Goal: Information Seeking & Learning: Learn about a topic

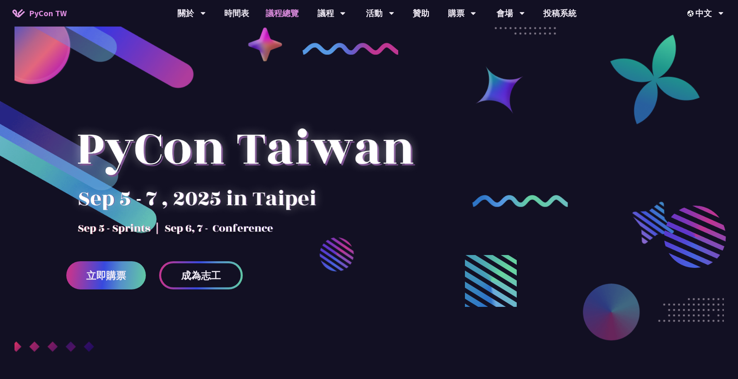
click at [277, 23] on link "議程總覽" at bounding box center [282, 13] width 50 height 27
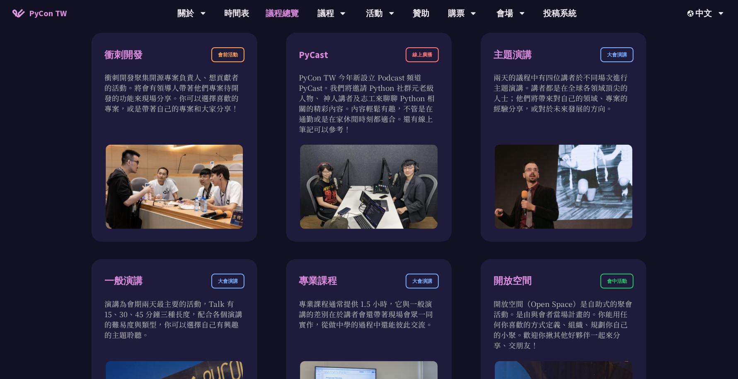
scroll to position [300, 0]
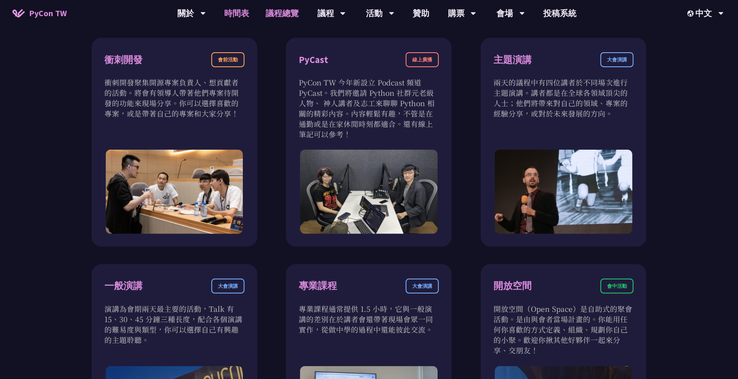
click at [247, 5] on link "時間表" at bounding box center [236, 13] width 41 height 27
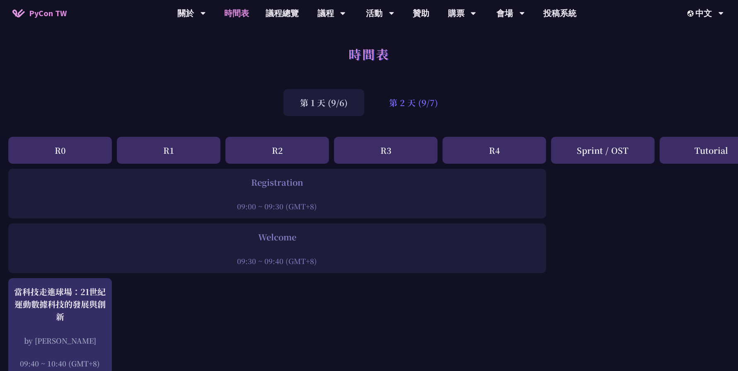
click at [396, 97] on div "第 2 天 (9/7)" at bounding box center [414, 102] width 82 height 27
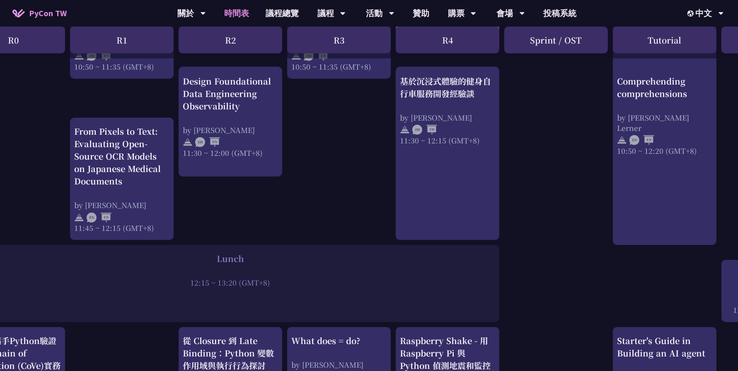
scroll to position [546, 47]
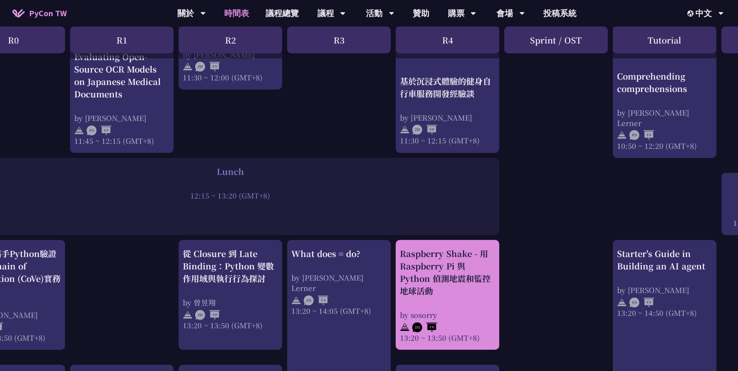
click at [423, 296] on div "Raspberry Shake - 用 Raspberry Pi 與 Python 偵測地震和監控地球活動" at bounding box center [447, 272] width 95 height 50
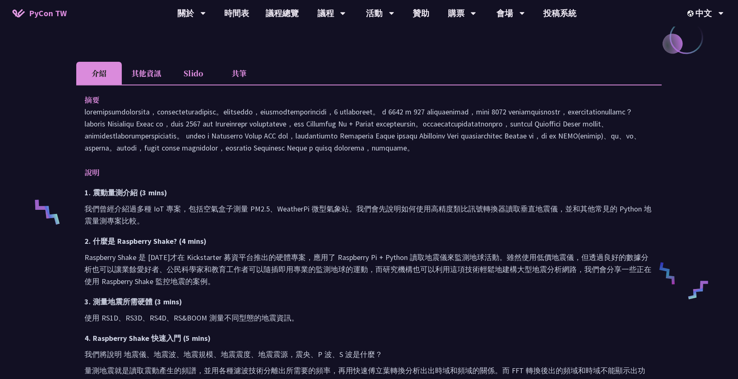
scroll to position [206, 0]
click at [159, 75] on li "其他資訊" at bounding box center [146, 72] width 49 height 23
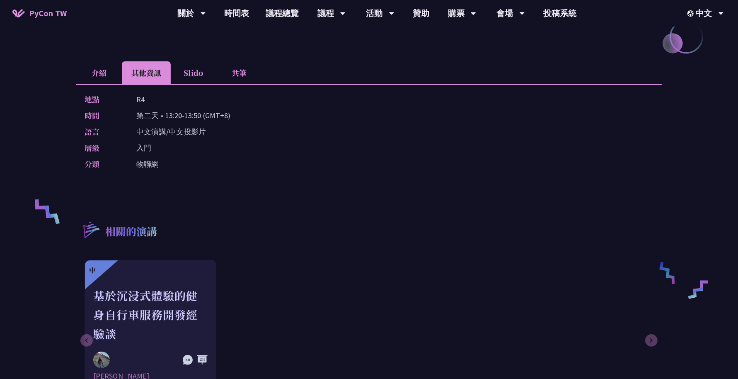
click at [247, 75] on li "共筆" at bounding box center [239, 72] width 46 height 23
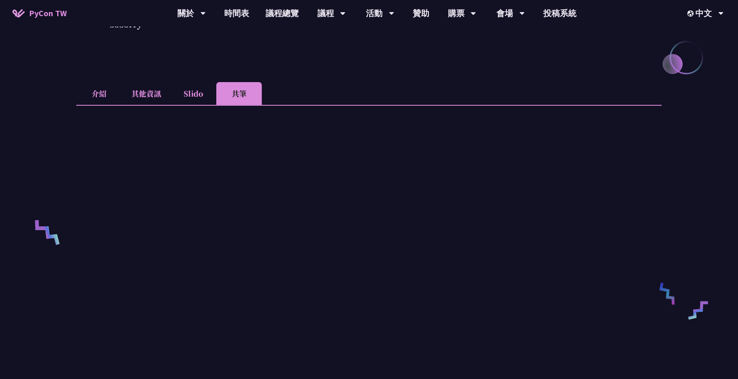
scroll to position [178, 0]
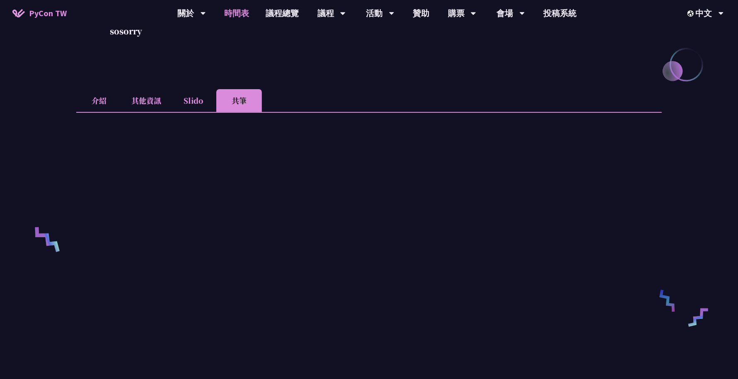
click at [242, 17] on link "時間表" at bounding box center [236, 13] width 41 height 27
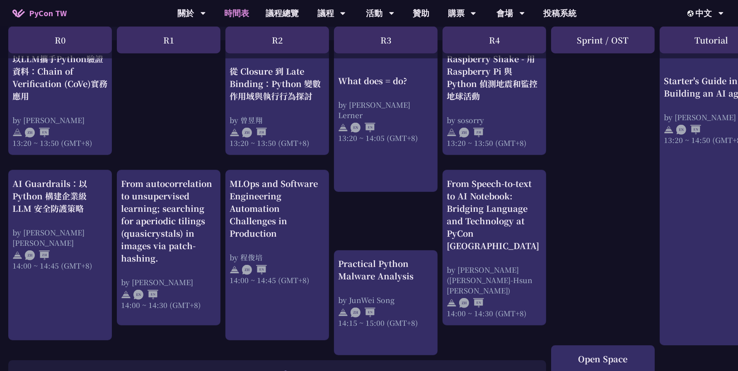
scroll to position [746, 0]
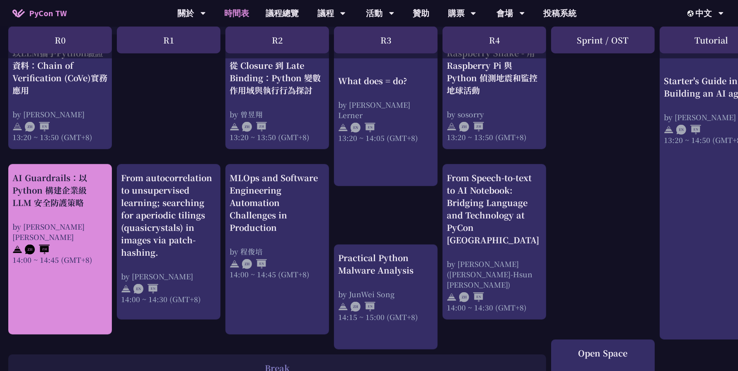
click at [73, 188] on div "AI Guardrails：以 Python 構建企業級 LLM 安全防護策略" at bounding box center [59, 190] width 95 height 37
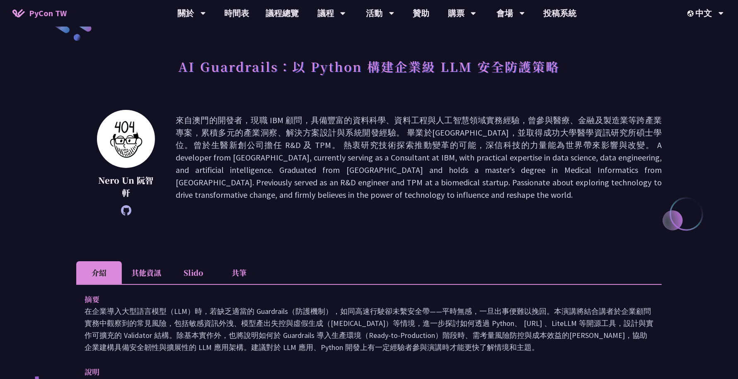
scroll to position [33, 0]
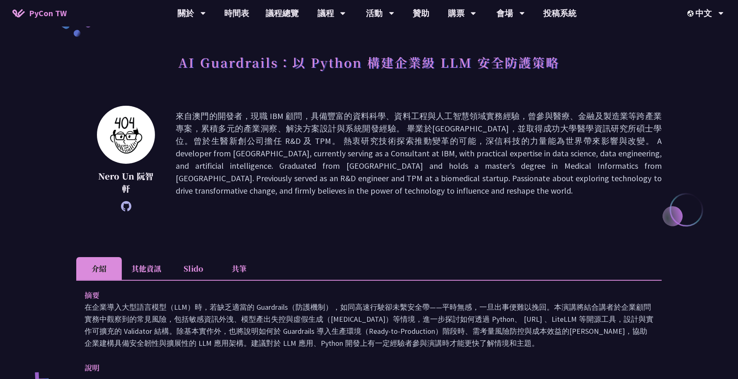
click at [229, 267] on li "共筆" at bounding box center [239, 268] width 46 height 23
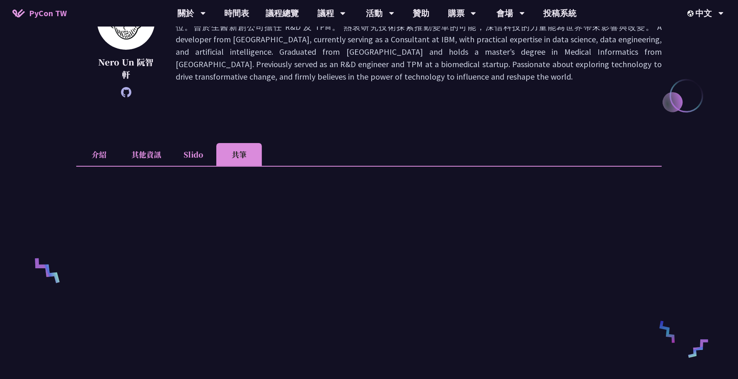
scroll to position [148, 0]
click at [187, 152] on li "Slido" at bounding box center [194, 154] width 46 height 23
click at [242, 152] on li "共筆" at bounding box center [239, 154] width 46 height 23
click at [91, 159] on li "介紹" at bounding box center [99, 154] width 46 height 23
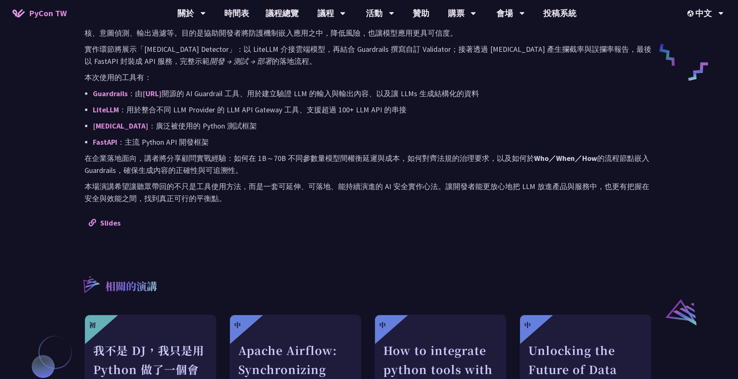
scroll to position [423, 0]
click at [111, 224] on link "Slides" at bounding box center [105, 224] width 32 height 10
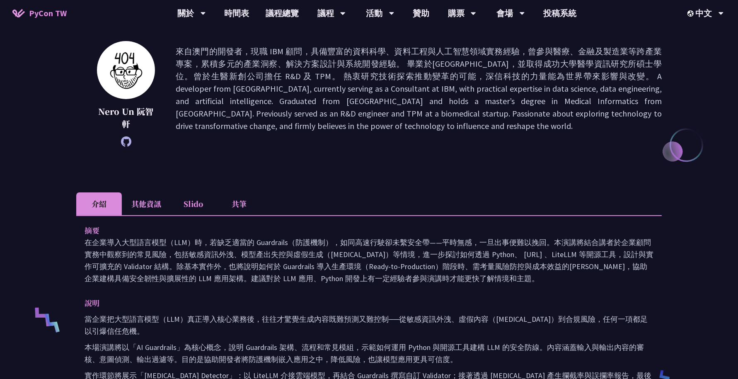
scroll to position [0, 0]
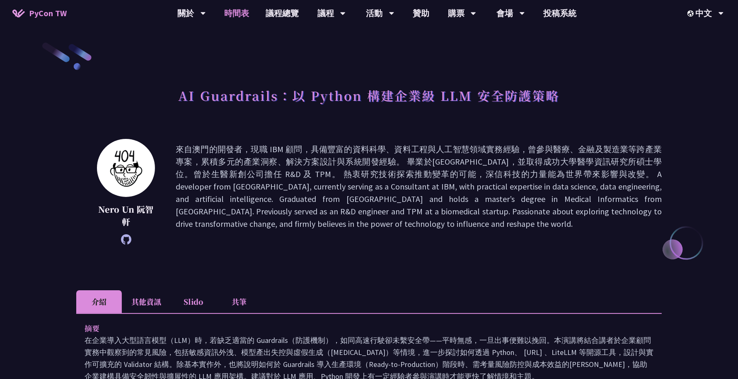
click at [234, 13] on link "時間表" at bounding box center [236, 13] width 41 height 27
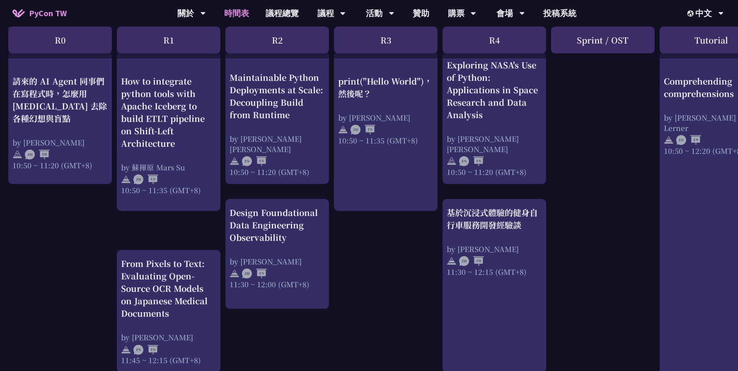
scroll to position [328, 0]
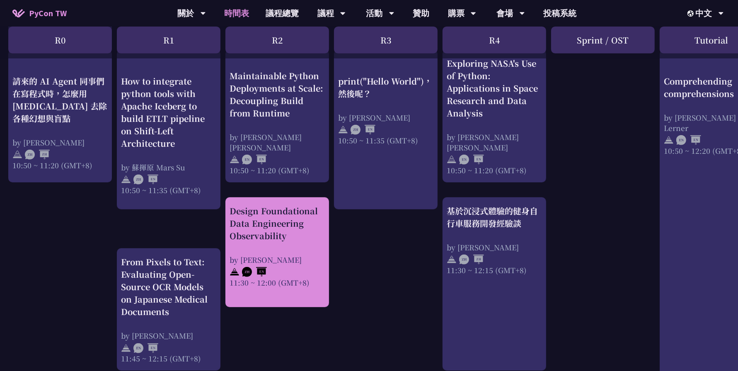
click at [309, 250] on div "Design Foundational Data Engineering Observability by [PERSON_NAME] 11:30 ~ 12:…" at bounding box center [277, 246] width 95 height 83
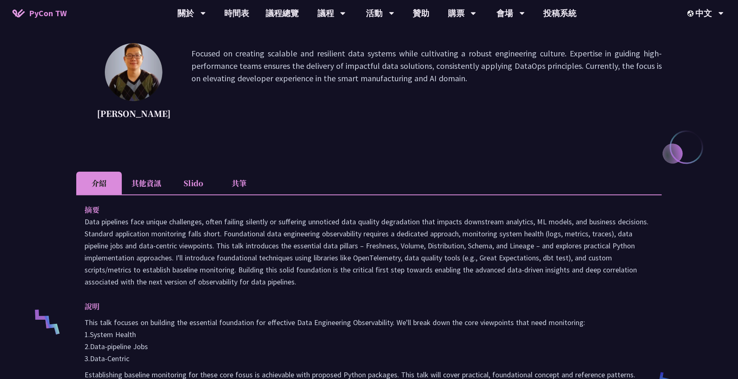
scroll to position [92, 0]
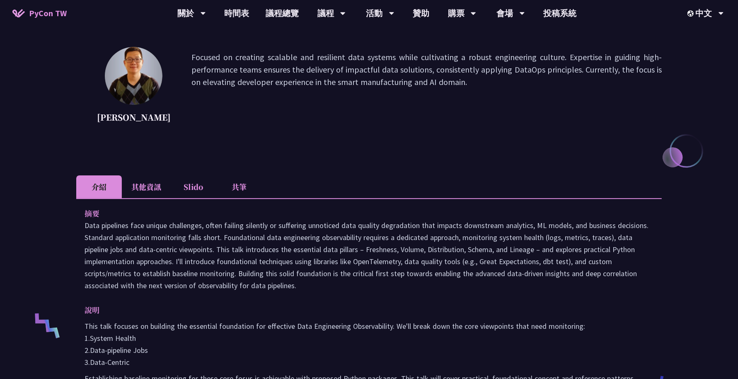
click at [193, 180] on li "Slido" at bounding box center [194, 186] width 46 height 23
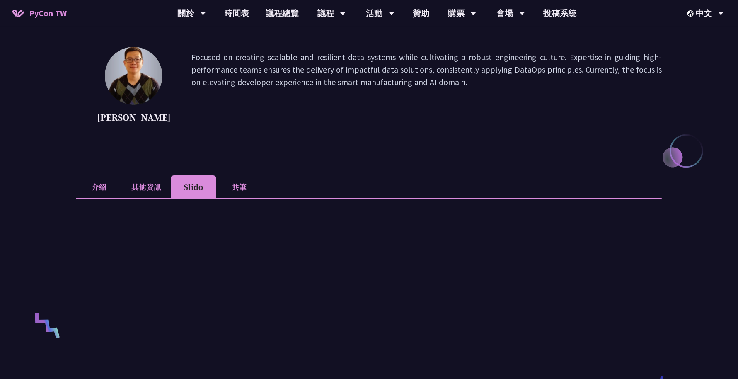
click at [247, 191] on li "共筆" at bounding box center [239, 186] width 46 height 23
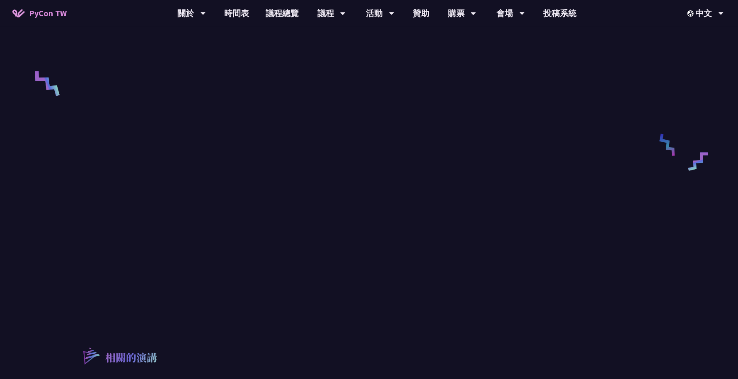
scroll to position [334, 0]
click at [269, 8] on link "議程總覽" at bounding box center [282, 13] width 50 height 27
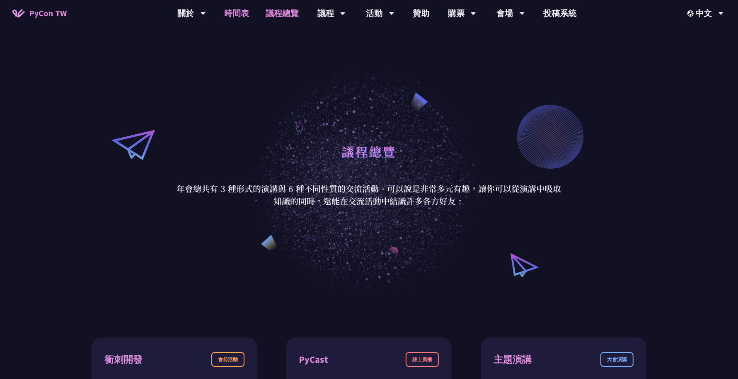
click at [237, 20] on link "時間表" at bounding box center [236, 13] width 41 height 27
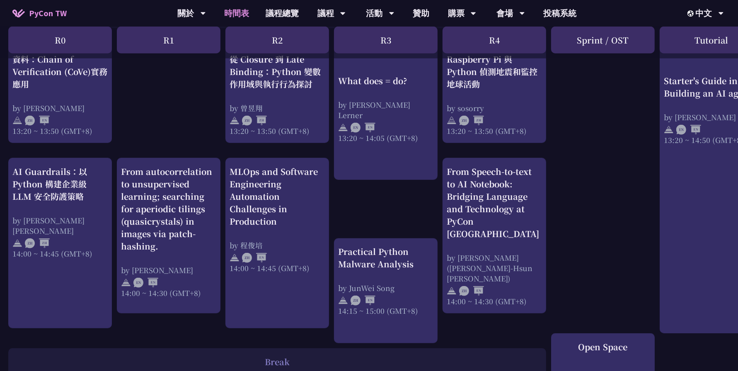
scroll to position [753, 0]
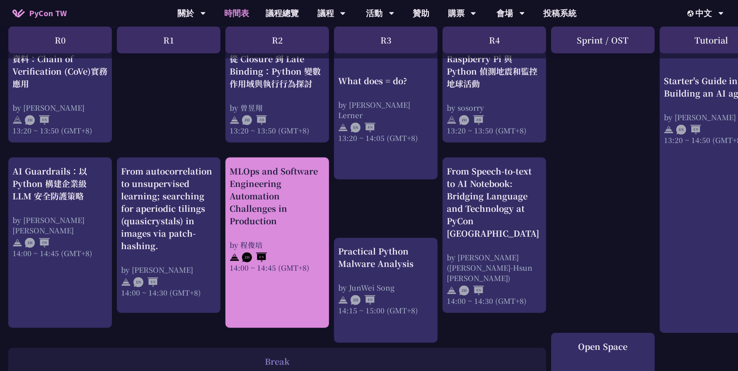
click at [259, 225] on div "MLOps and Software Engineering Automation Challenges in Production" at bounding box center [277, 196] width 95 height 62
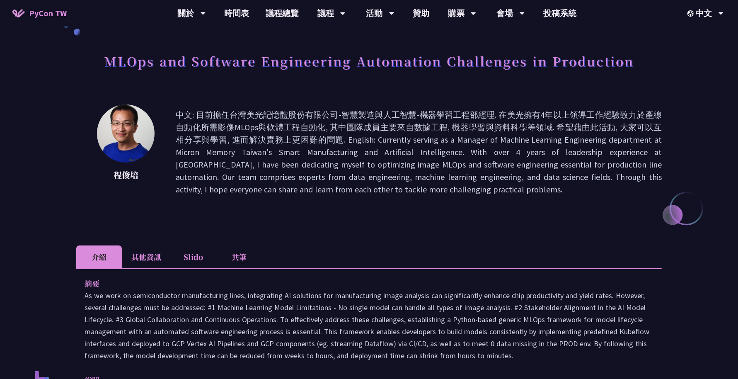
scroll to position [34, 0]
click at [236, 22] on link "時間表" at bounding box center [236, 13] width 41 height 27
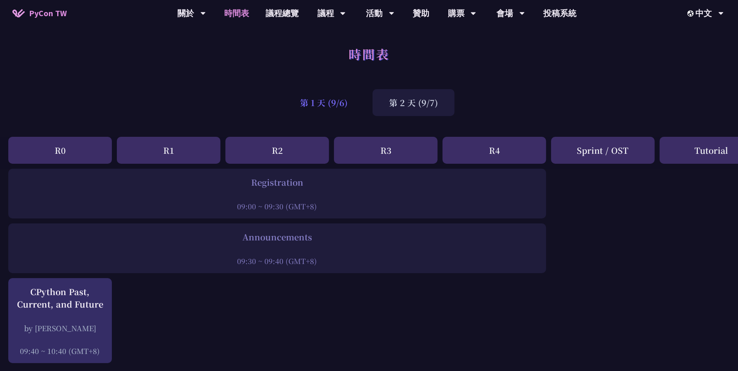
click at [329, 105] on div "第 1 天 (9/6)" at bounding box center [323, 102] width 81 height 27
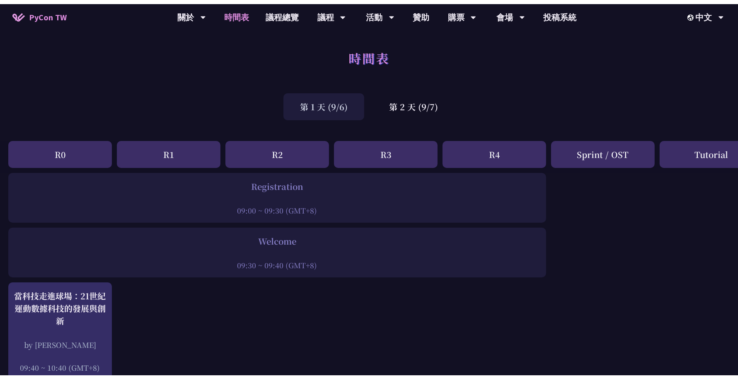
scroll to position [105, 0]
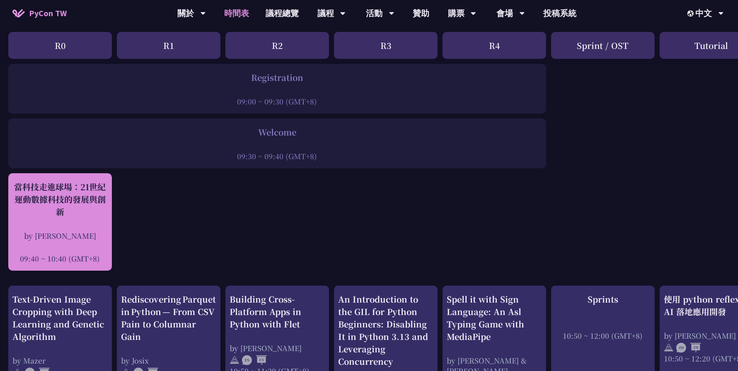
click at [79, 199] on div "當科技走進球場：21世紀運動數據科技的發展與創新" at bounding box center [59, 199] width 95 height 37
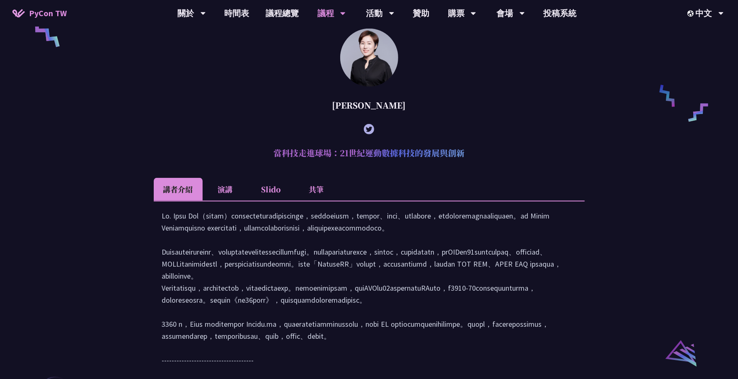
scroll to position [629, 0]
click at [314, 200] on li "共筆" at bounding box center [317, 189] width 46 height 23
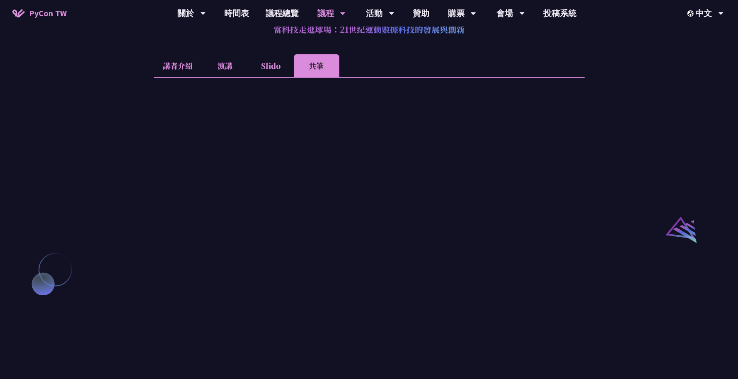
scroll to position [756, 0]
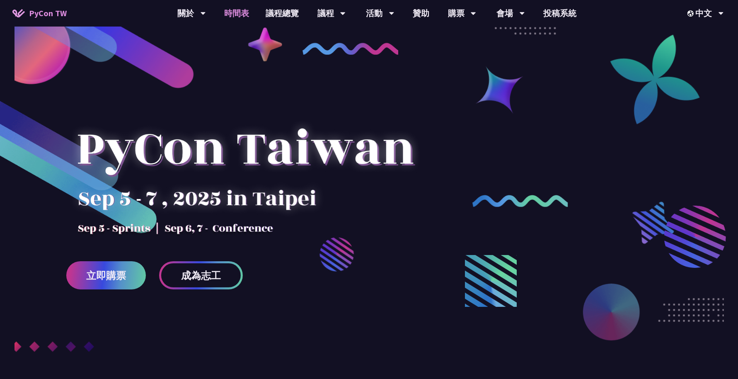
click at [241, 16] on link "時間表" at bounding box center [236, 13] width 41 height 27
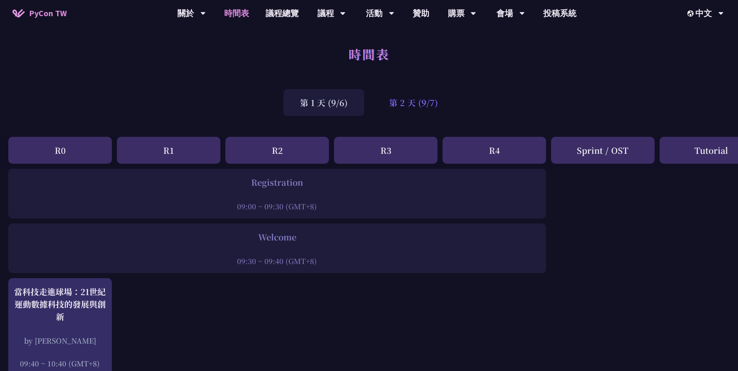
click at [440, 108] on div "第 2 天 (9/7)" at bounding box center [414, 102] width 82 height 27
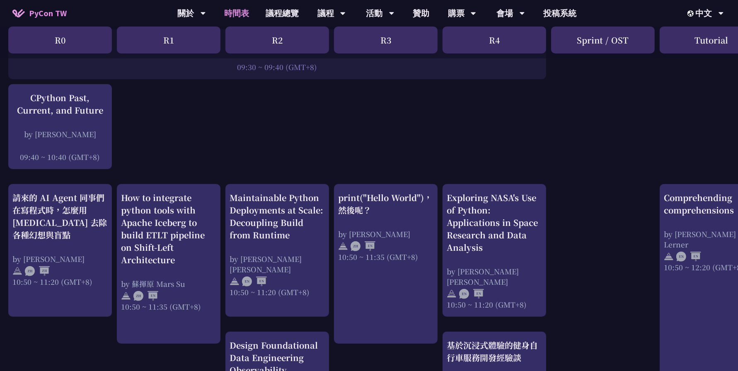
scroll to position [195, 0]
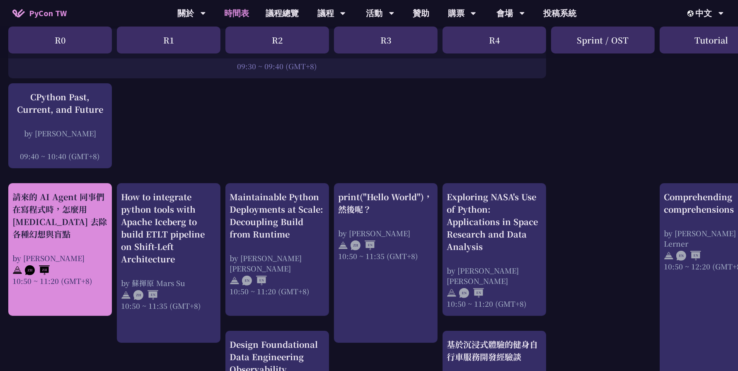
click at [82, 227] on div "請來的 AI Agent 同事們在寫程式時，怎麼用 [MEDICAL_DATA] 去除各種幻想與盲點" at bounding box center [59, 216] width 95 height 50
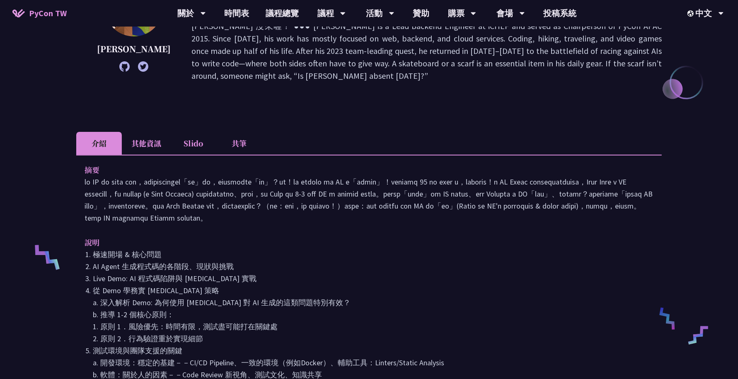
scroll to position [161, 0]
click at [182, 131] on li "Slido" at bounding box center [194, 142] width 46 height 23
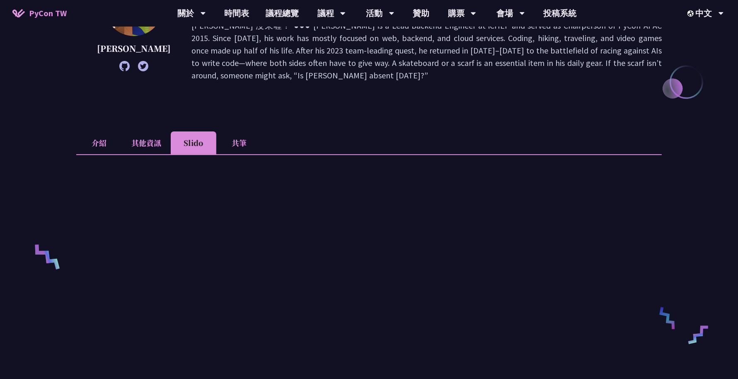
scroll to position [201, 0]
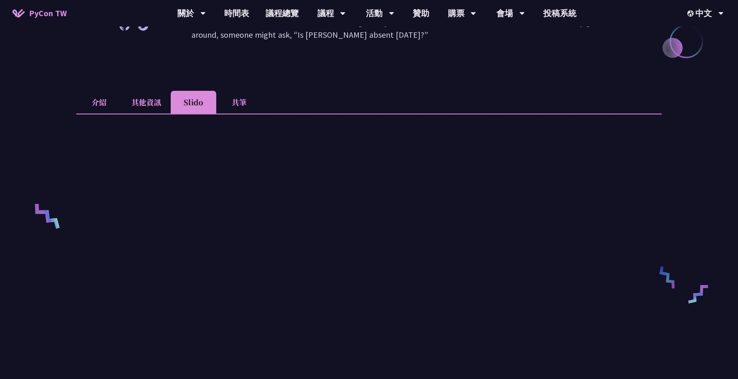
click at [243, 91] on li "共筆" at bounding box center [239, 102] width 46 height 23
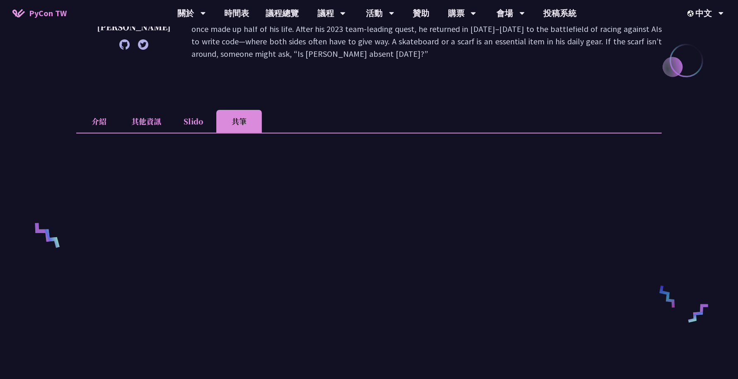
scroll to position [151, 0]
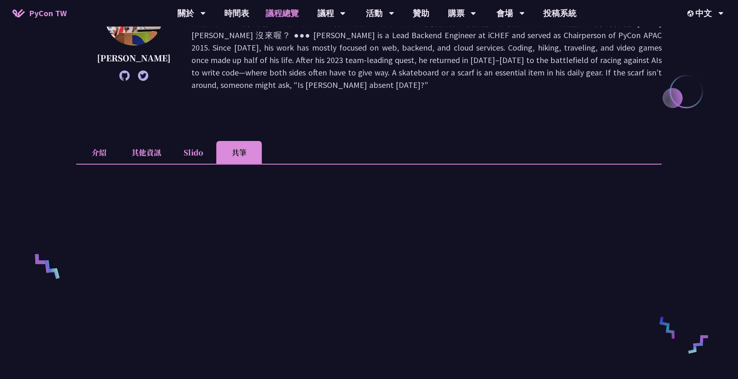
click at [272, 21] on link "議程總覽" at bounding box center [282, 13] width 50 height 27
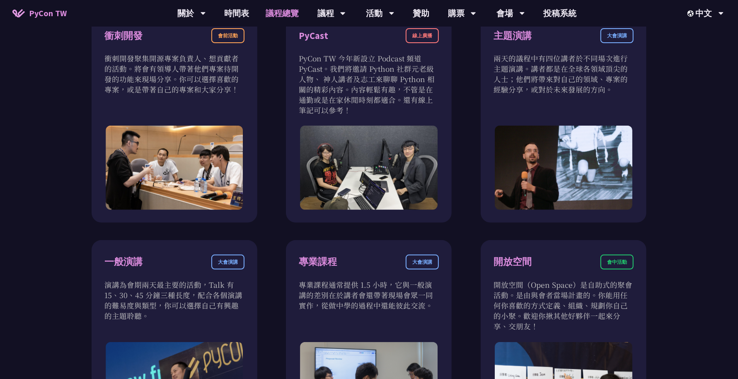
scroll to position [324, 0]
click at [240, 12] on link "時間表" at bounding box center [236, 13] width 41 height 27
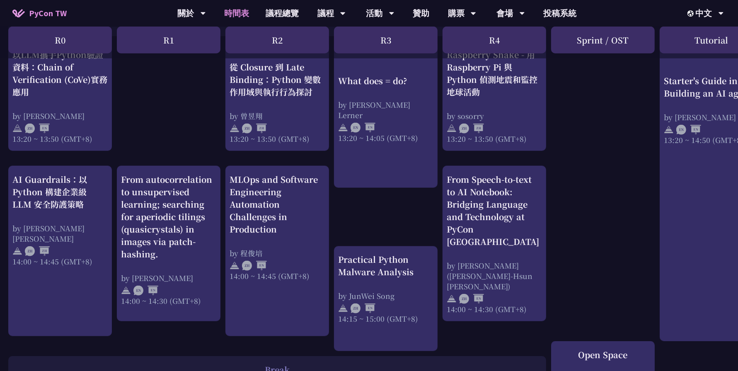
scroll to position [746, 0]
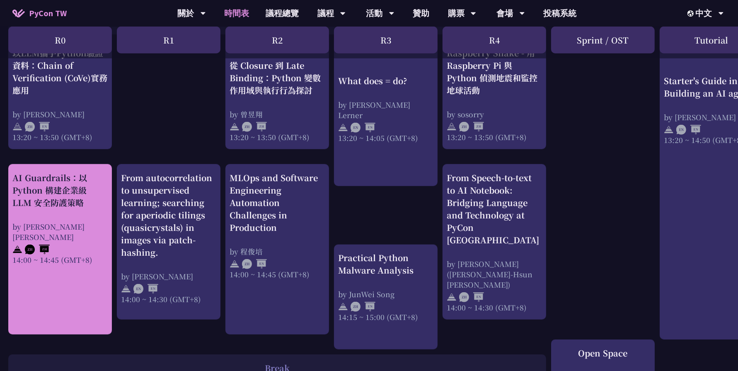
click at [86, 214] on div "AI Guardrails：以 Python 構建企業級 LLM 安全防護策略 by [PERSON_NAME] Un [PERSON_NAME]14:00 …" at bounding box center [59, 218] width 95 height 93
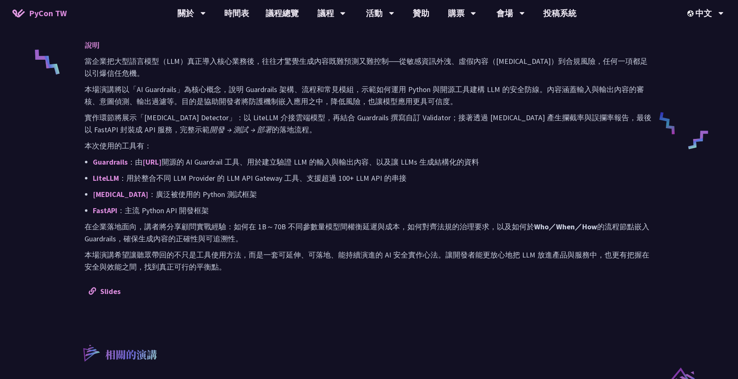
scroll to position [356, 0]
click at [414, 87] on p "本場演講將以「AI Guardrails」為核心概念，說明 Guardrails 架構、流程和常見模組，示範如何運用 Python 與開源工具建構 LLM 的…" at bounding box center [369, 94] width 569 height 24
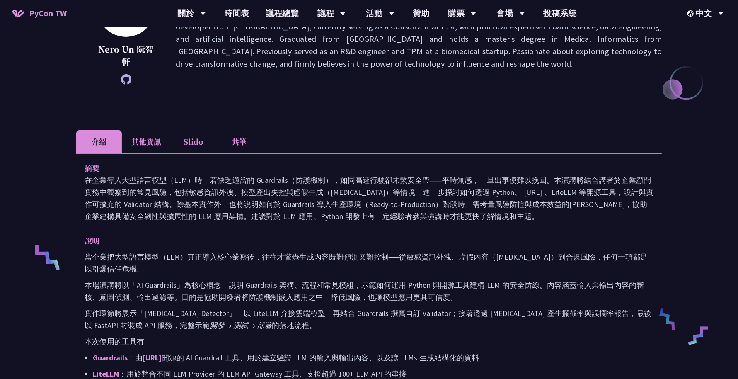
scroll to position [162, 0]
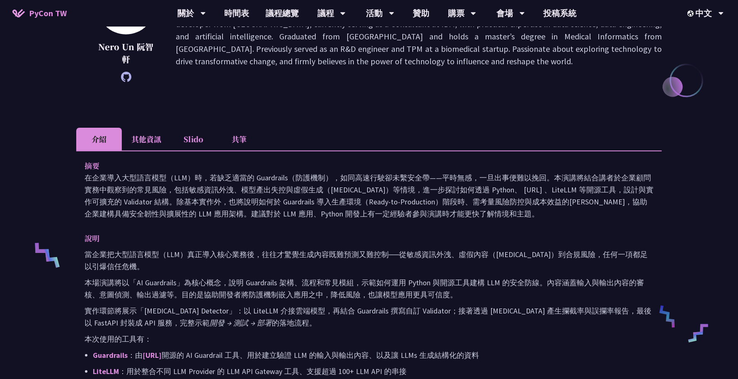
click at [455, 346] on div "當企業把大型語言模型（LLM）真正導入核心業務後，往往才驚覺生成內容既難預測又難控制──從敏感資訊外洩、虛假內容（Hallucination）到合規風險，任何…" at bounding box center [369, 357] width 569 height 218
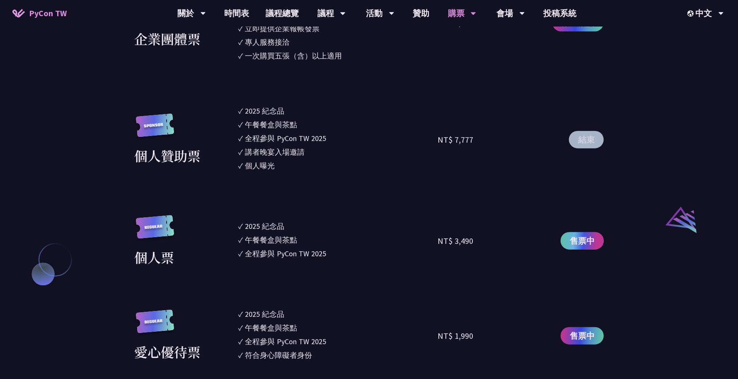
scroll to position [763, 0]
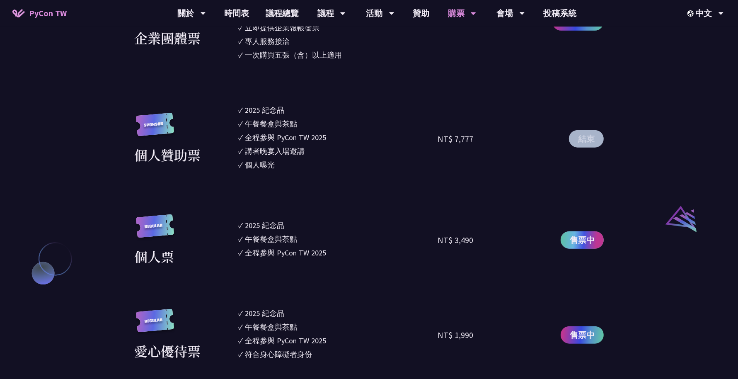
click at [578, 238] on span "售票中" at bounding box center [582, 240] width 25 height 12
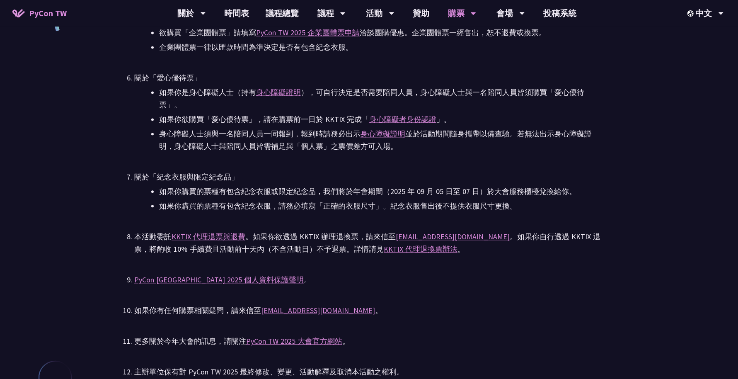
scroll to position [1720, 0]
